Goal: Information Seeking & Learning: Learn about a topic

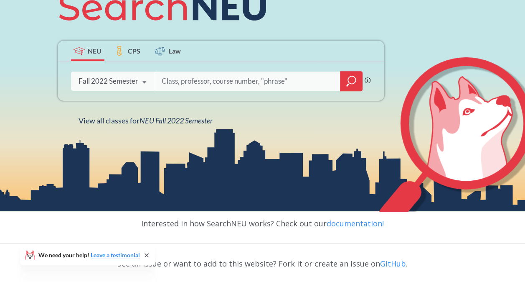
scroll to position [121, 0]
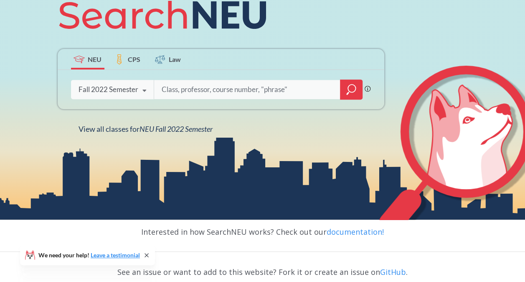
click at [140, 89] on icon at bounding box center [145, 90] width 16 height 23
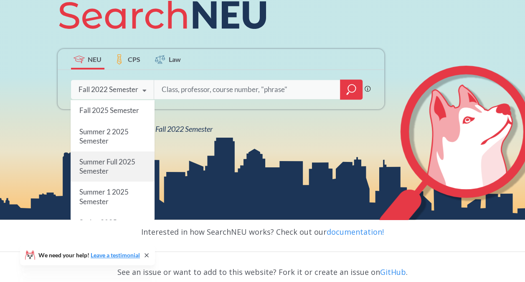
scroll to position [117, 0]
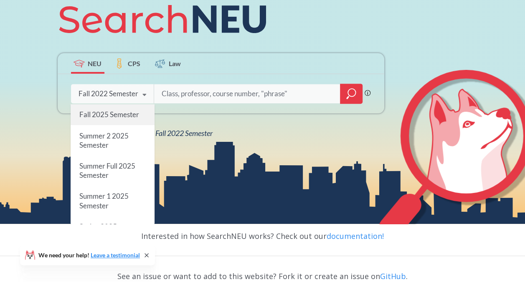
click at [112, 116] on span "Fall 2025 Semester" at bounding box center [109, 114] width 60 height 9
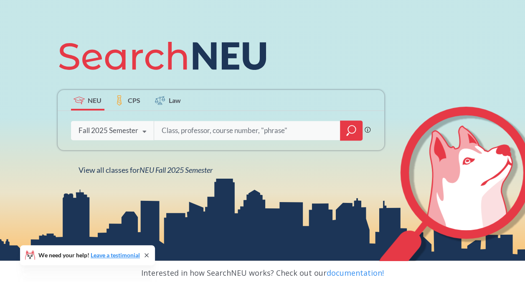
scroll to position [80, 0]
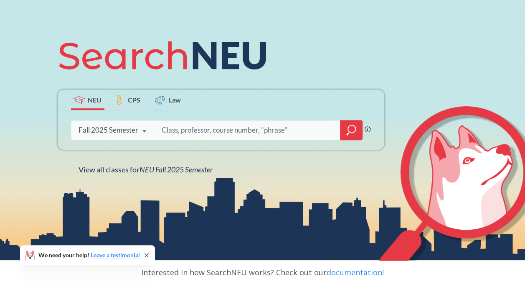
click at [201, 133] on input "search" at bounding box center [247, 130] width 174 height 18
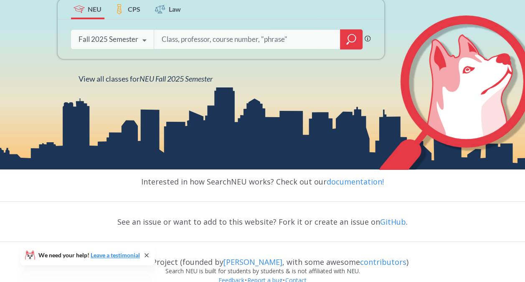
scroll to position [171, 0]
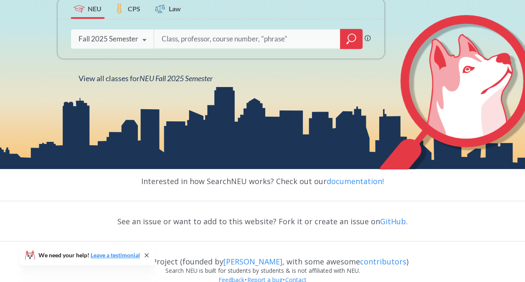
click at [353, 32] on div at bounding box center [351, 39] width 23 height 20
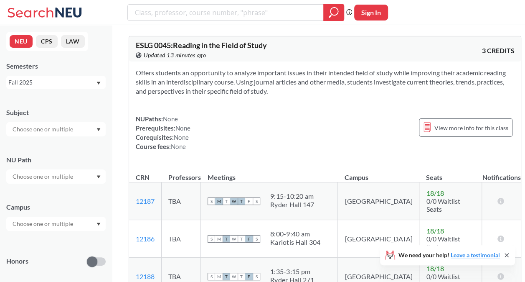
click at [72, 174] on input "text" at bounding box center [43, 176] width 70 height 10
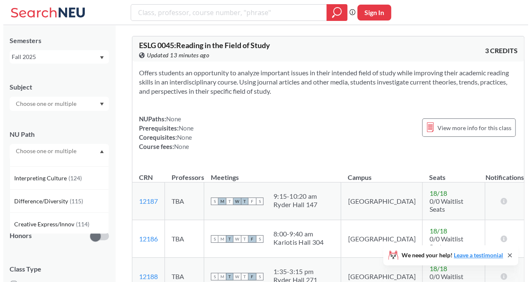
scroll to position [38, 0]
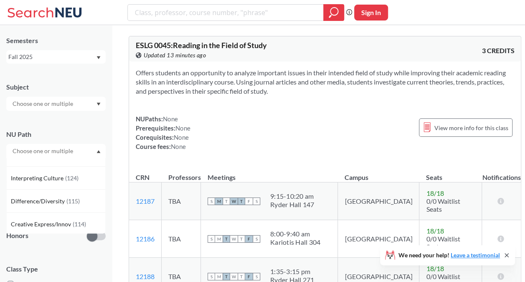
click at [66, 201] on span "( 115 )" at bounding box center [72, 200] width 13 height 7
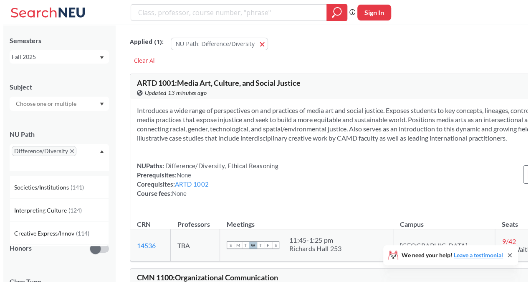
scroll to position [20, 0]
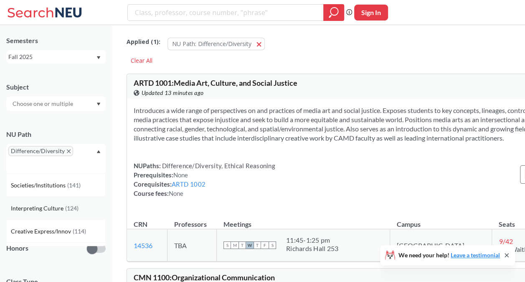
click at [76, 204] on span "( 124 )" at bounding box center [71, 207] width 13 height 7
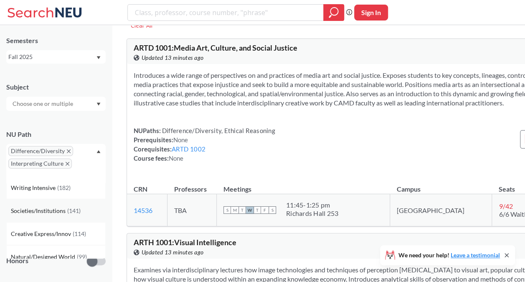
scroll to position [8, 0]
click at [62, 211] on span "Societies/Institutions" at bounding box center [39, 209] width 56 height 9
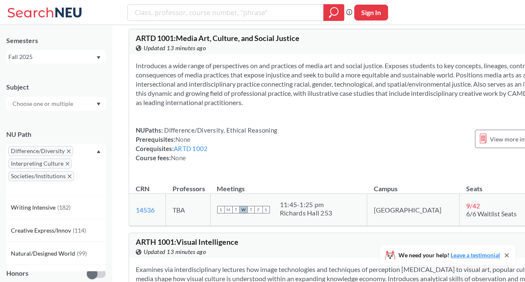
scroll to position [44, 0]
click at [67, 152] on icon "X to remove pill" at bounding box center [69, 151] width 4 height 4
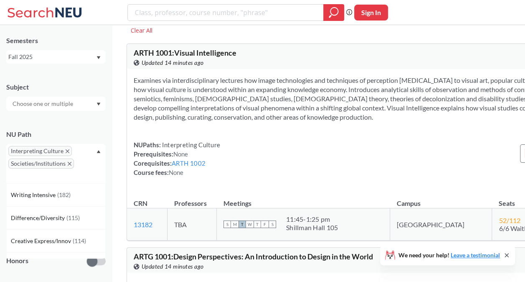
scroll to position [30, 0]
click at [68, 150] on icon "X to remove pill" at bounding box center [68, 151] width 4 height 4
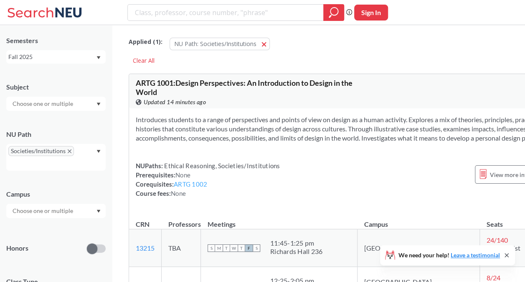
click at [188, 188] on link "ARTG 1002" at bounding box center [190, 184] width 33 height 8
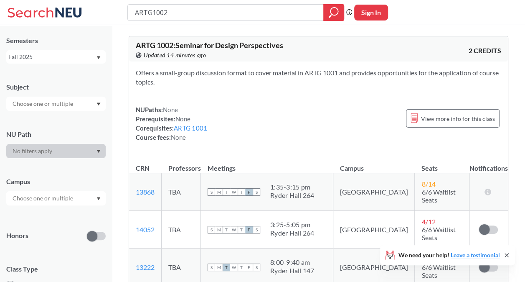
click at [79, 106] on div at bounding box center [55, 104] width 99 height 14
click at [87, 103] on div at bounding box center [55, 104] width 99 height 14
click at [77, 149] on div at bounding box center [55, 151] width 99 height 14
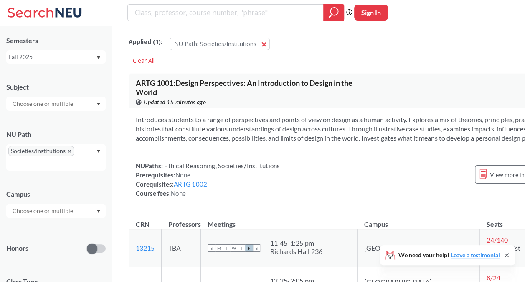
click at [96, 151] on div "Societies/Institutions" at bounding box center [55, 157] width 99 height 27
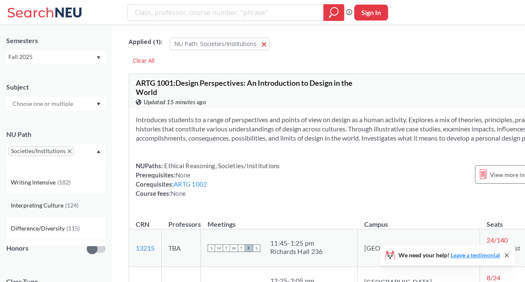
click at [83, 211] on div "Interpreting Culture ( 124 )" at bounding box center [55, 204] width 99 height 23
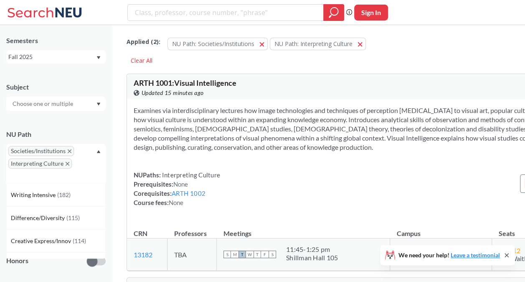
click at [70, 149] on span "Societies/Institutions" at bounding box center [41, 151] width 66 height 10
click at [68, 150] on icon "X to remove pill" at bounding box center [70, 151] width 4 height 4
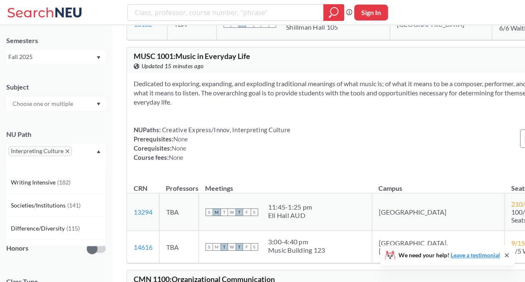
scroll to position [231, 0]
click at [99, 152] on icon "Dropdown arrow" at bounding box center [99, 151] width 4 height 3
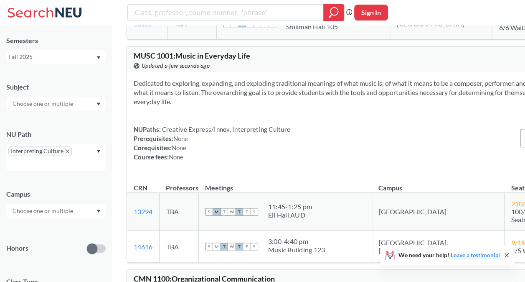
click at [101, 154] on div "Interpreting Culture" at bounding box center [55, 157] width 99 height 27
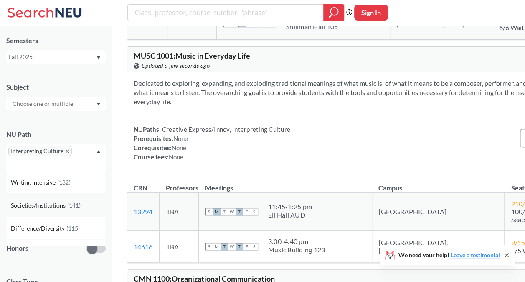
scroll to position [8, 0]
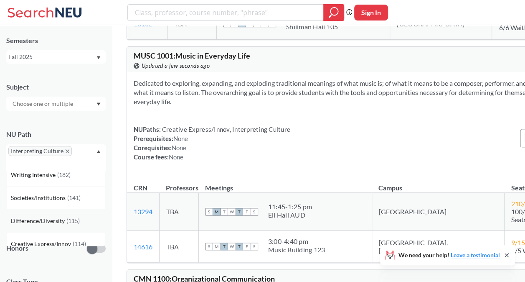
click at [73, 221] on span "( 115 )" at bounding box center [72, 220] width 13 height 7
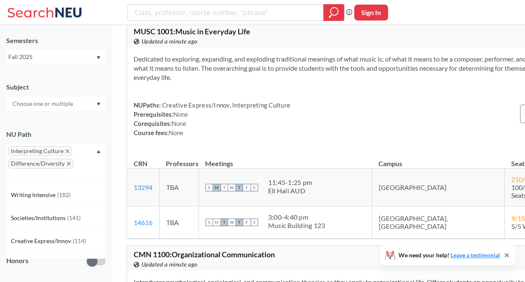
scroll to position [448, 0]
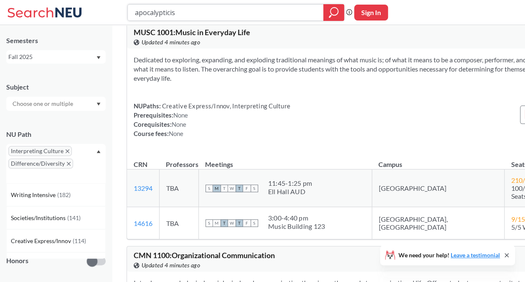
type input "apocalypticism"
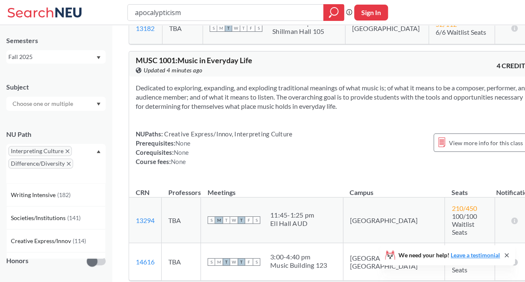
scroll to position [689, 0]
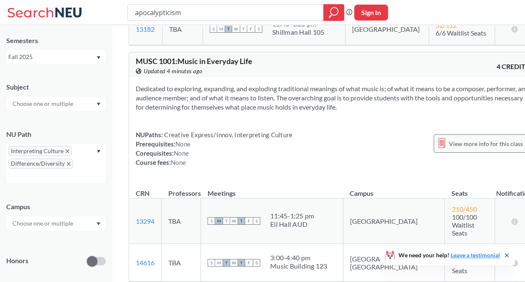
click at [434, 148] on div "View more info for this class" at bounding box center [481, 143] width 94 height 18
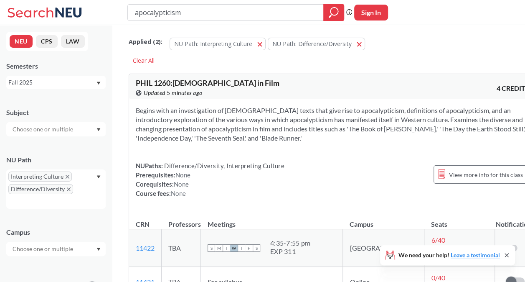
click at [159, 17] on input "apocalypticism" at bounding box center [225, 12] width 183 height 14
type input "innovation"
click at [335, 14] on icon "magnifying glass" at bounding box center [334, 13] width 10 height 12
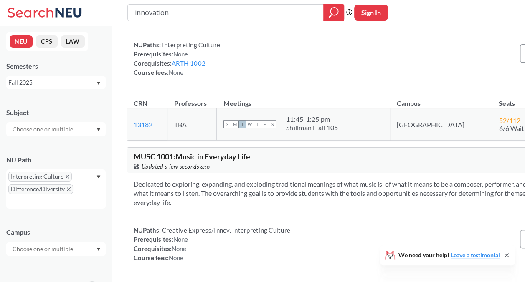
scroll to position [326, 0]
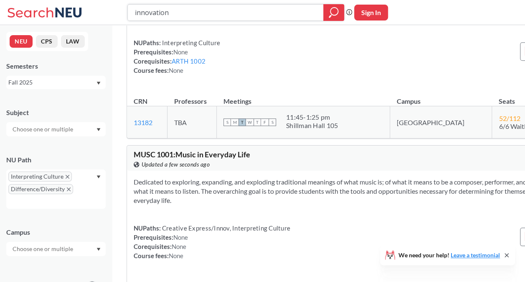
click at [327, 15] on div at bounding box center [333, 12] width 21 height 17
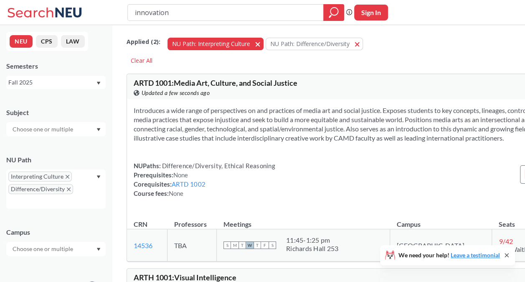
click at [261, 43] on span "button" at bounding box center [261, 44] width 0 height 8
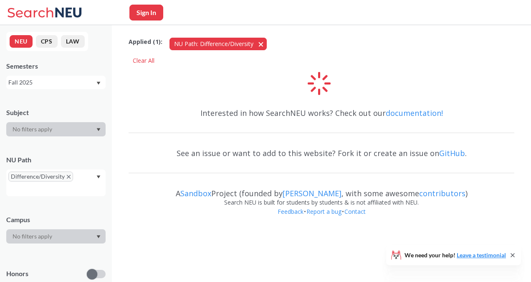
click at [264, 43] on span "button" at bounding box center [264, 44] width 0 height 8
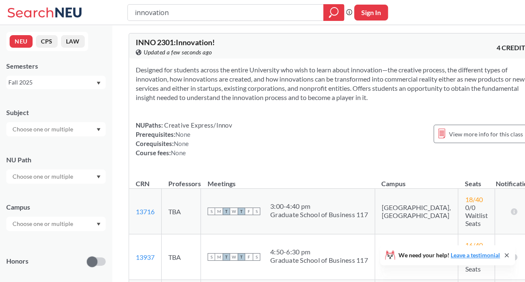
scroll to position [3, 0]
